Goal: Transaction & Acquisition: Subscribe to service/newsletter

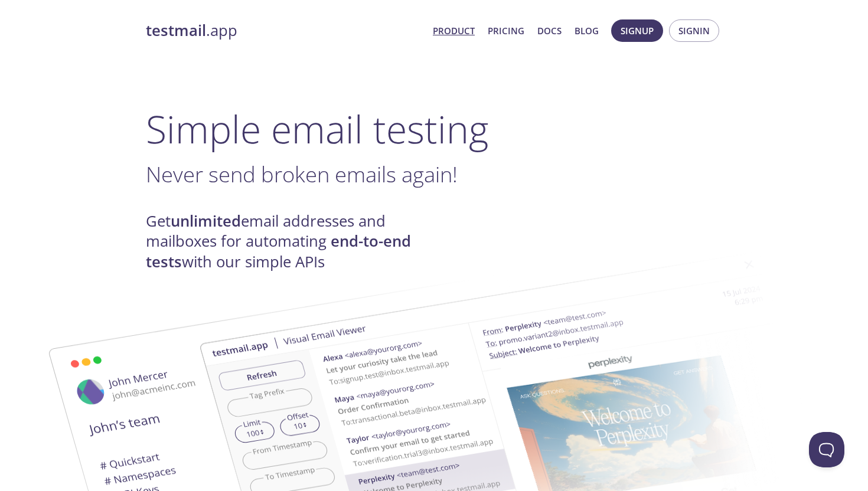
click at [450, 29] on link "Product" at bounding box center [454, 30] width 42 height 15
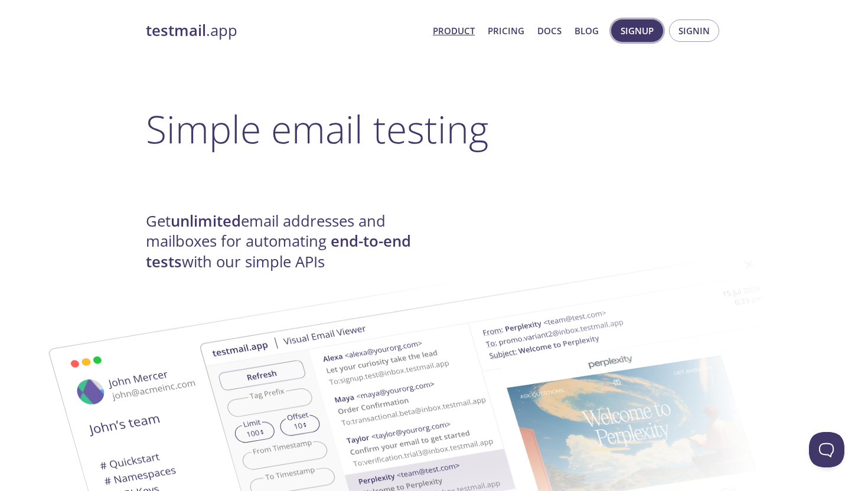
click at [660, 34] on button "Signup" at bounding box center [637, 30] width 52 height 22
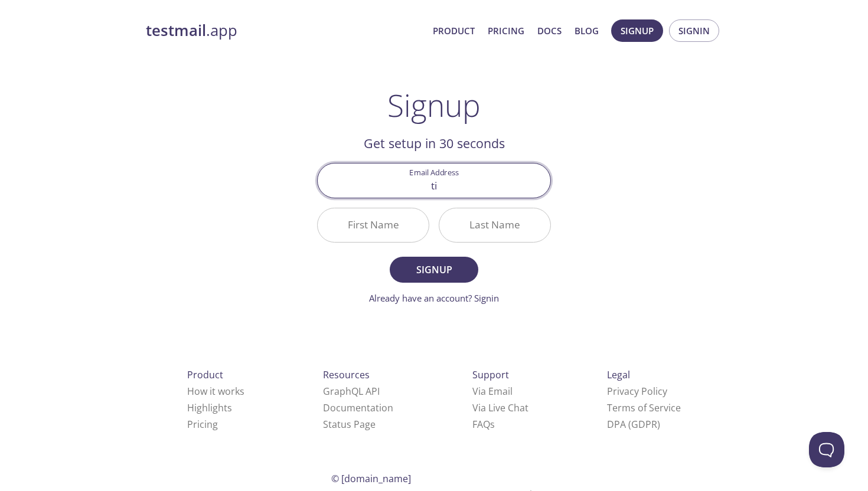
type input "[EMAIL_ADDRESS][DOMAIN_NAME]"
click at [379, 225] on input "First Name" at bounding box center [373, 225] width 111 height 34
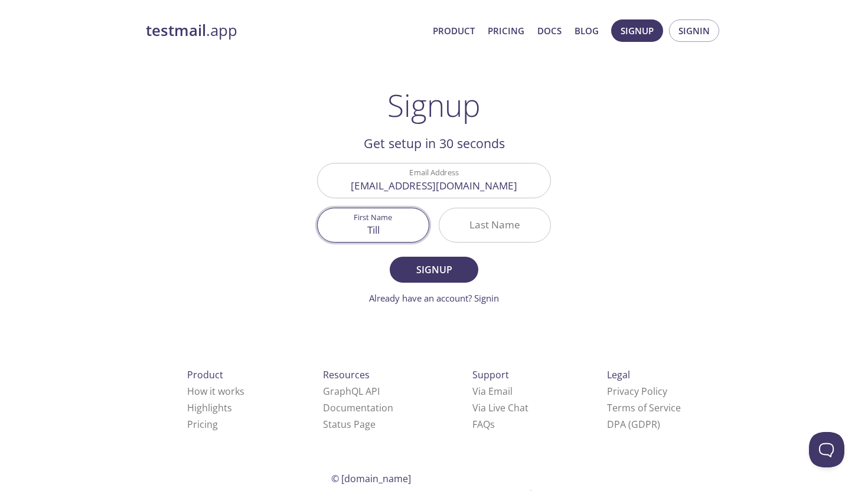
type input "Till"
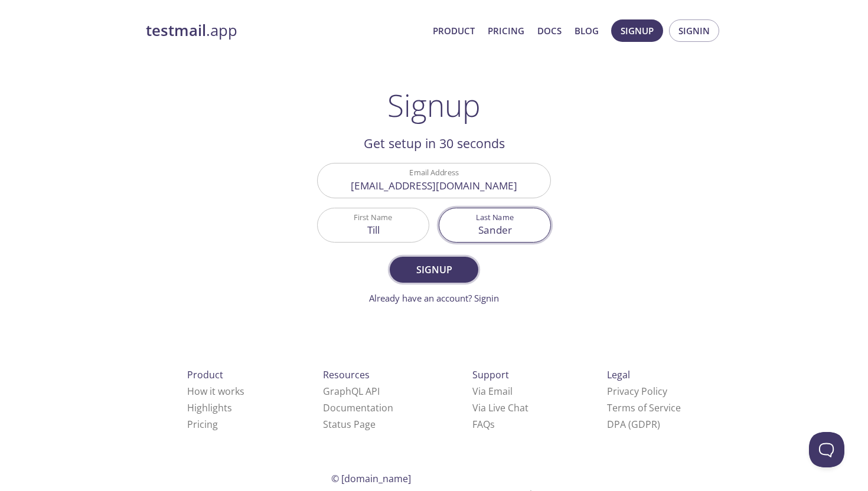
type input "Sander"
click at [439, 270] on span "Signup" at bounding box center [434, 269] width 63 height 17
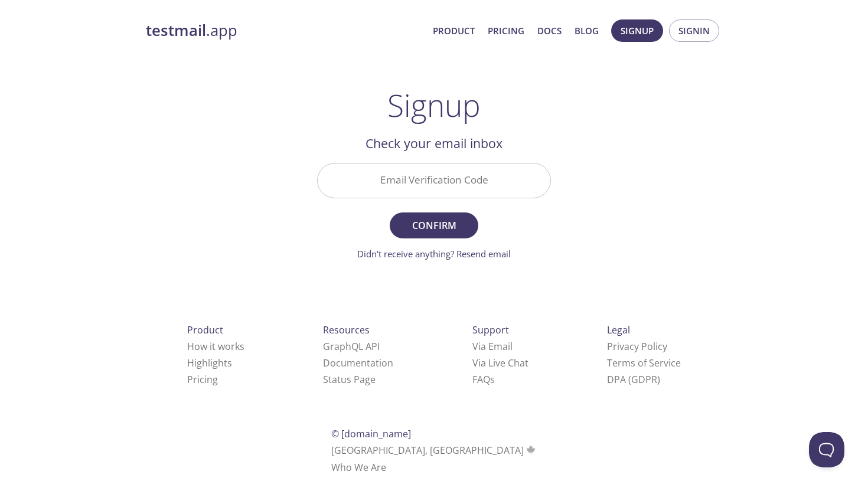
click at [424, 179] on input "Email Verification Code" at bounding box center [434, 180] width 233 height 34
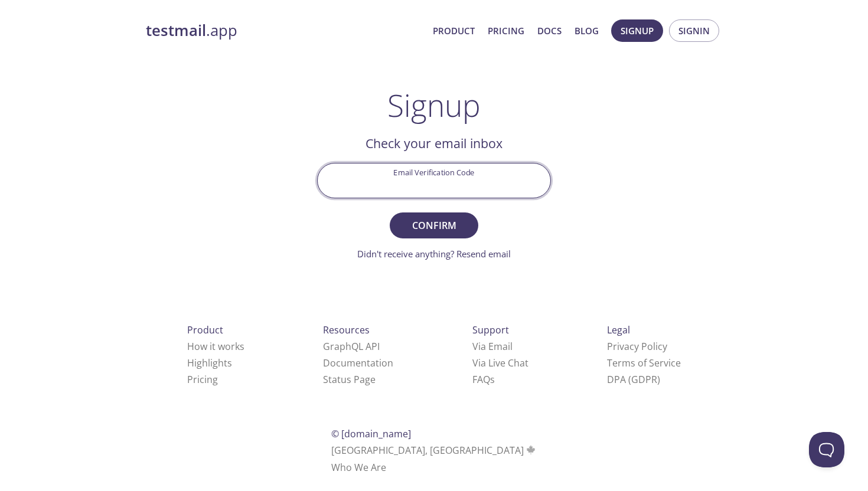
paste input "C46Z5UU"
type input "C46Z5UU"
drag, startPoint x: 684, startPoint y: 181, endPoint x: 532, endPoint y: 208, distance: 154.7
click at [683, 181] on div "testmail .app Product Pricing Docs Blog Signup Signin Signup Get setup in 30 se…" at bounding box center [434, 260] width 604 height 497
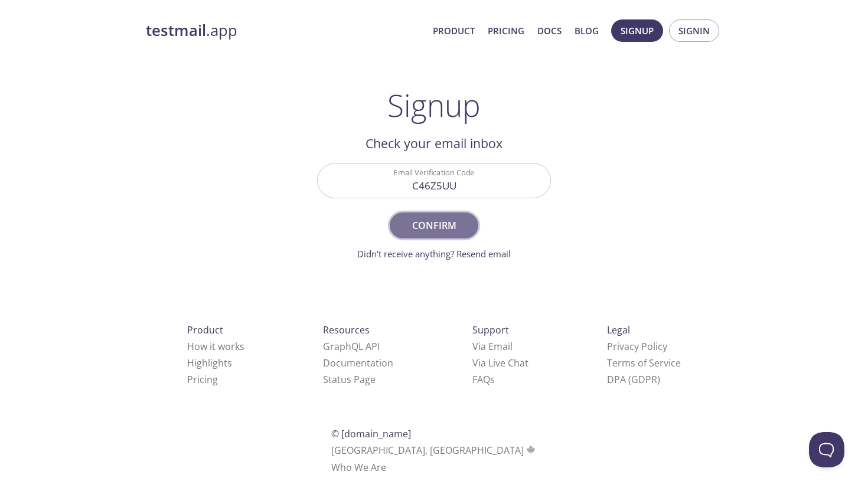
click at [456, 218] on span "Confirm" at bounding box center [434, 225] width 63 height 17
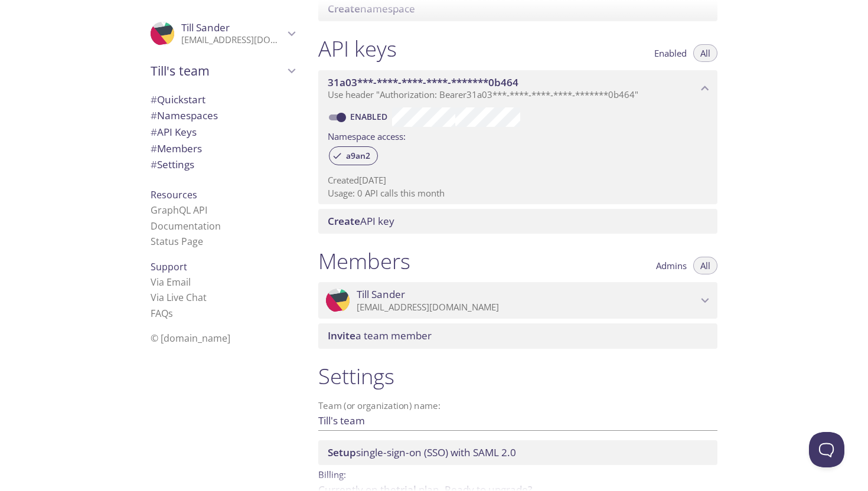
scroll to position [348, 0]
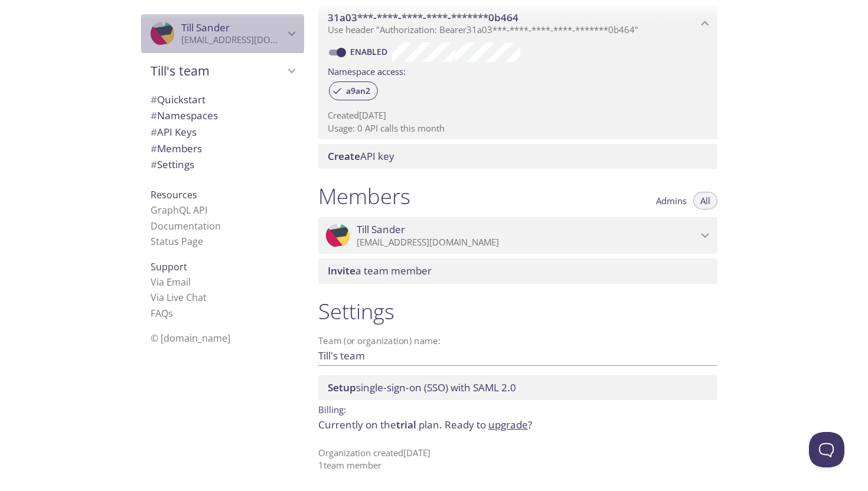
click at [169, 35] on icon "Till Sander" at bounding box center [172, 46] width 23 height 25
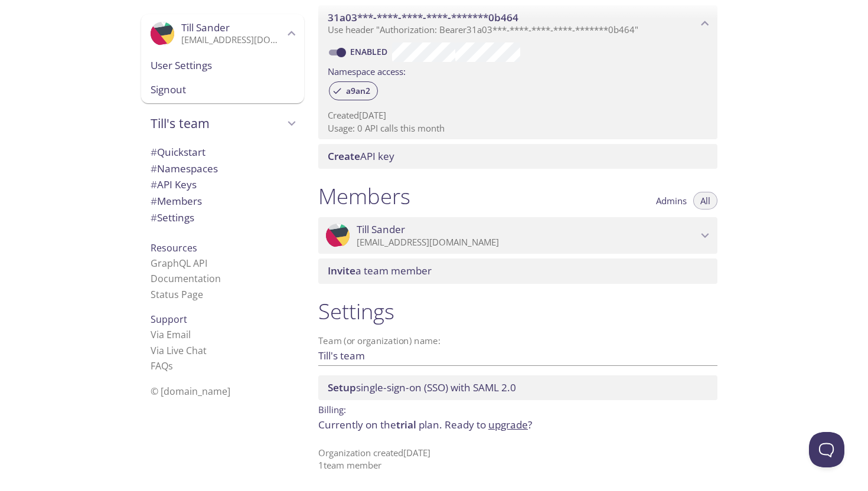
click at [107, 48] on div ".cls-1 { fill: #6d5ca8; } .cls-2 { fill: #3fc191; } .cls-3 { fill: #3b4752; } .…" at bounding box center [154, 245] width 309 height 491
click at [201, 176] on span "# Namespaces" at bounding box center [223, 168] width 144 height 15
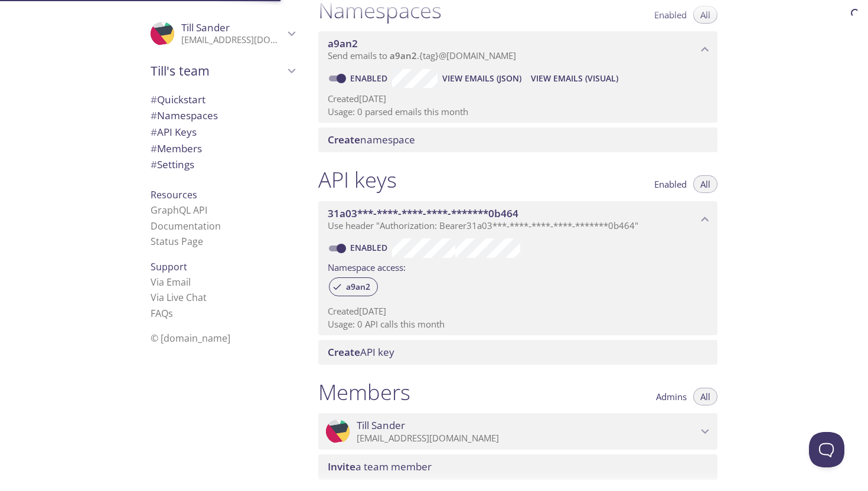
scroll to position [149, 0]
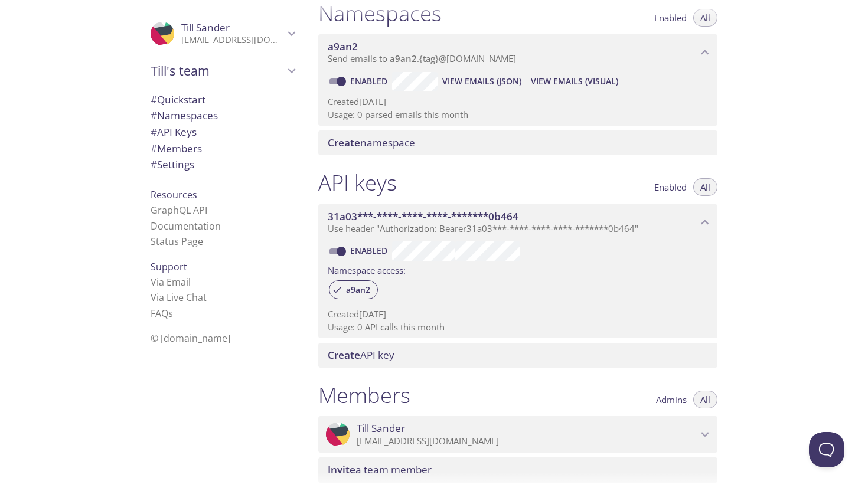
click at [469, 139] on span "Create namespace" at bounding box center [520, 142] width 385 height 13
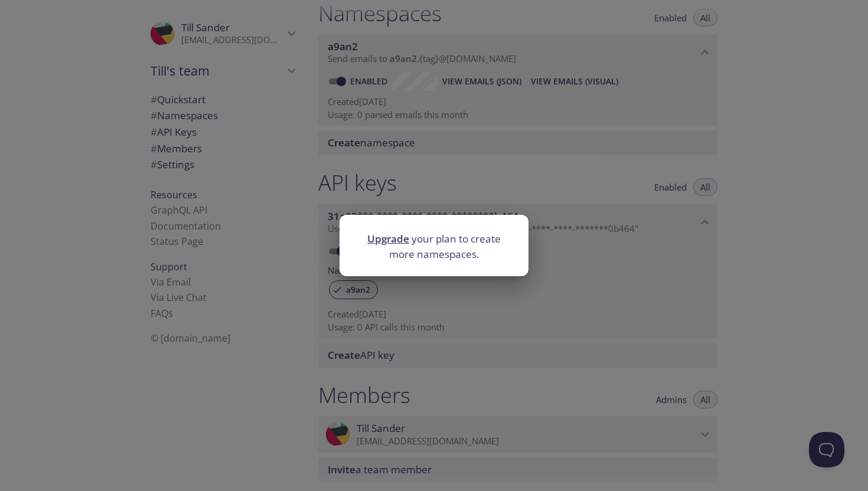
click at [516, 156] on div "Upgrade your plan to create more namespaces." at bounding box center [434, 245] width 868 height 491
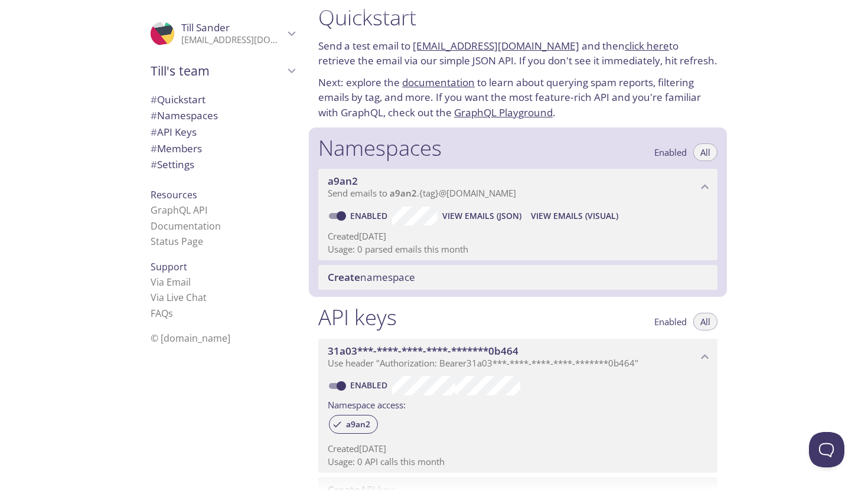
scroll to position [14, 0]
